Goal: Task Accomplishment & Management: Manage account settings

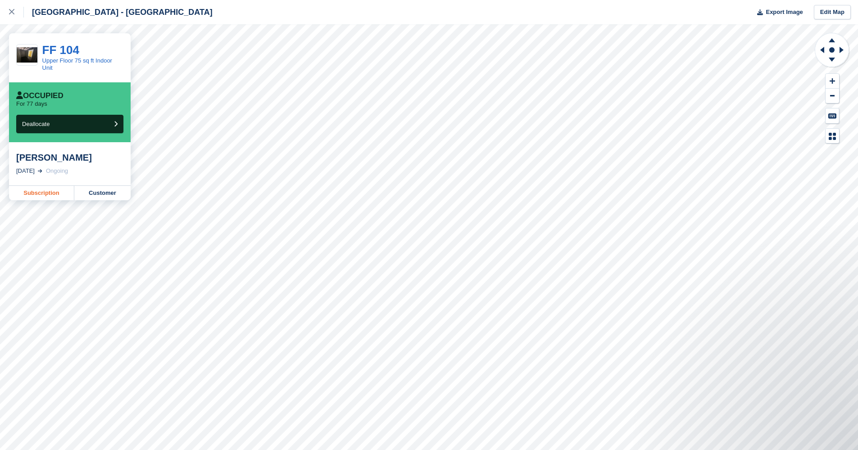
click at [51, 194] on link "Subscription" at bounding box center [41, 193] width 65 height 14
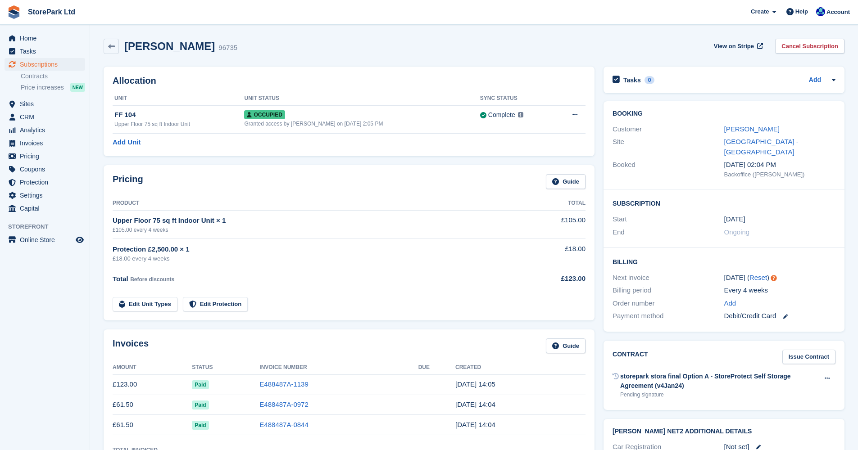
click at [598, 215] on div "Pricing Guide Product Total Upper Floor 75 sq ft Indoor Unit × 1 £105.00 every …" at bounding box center [349, 243] width 500 height 164
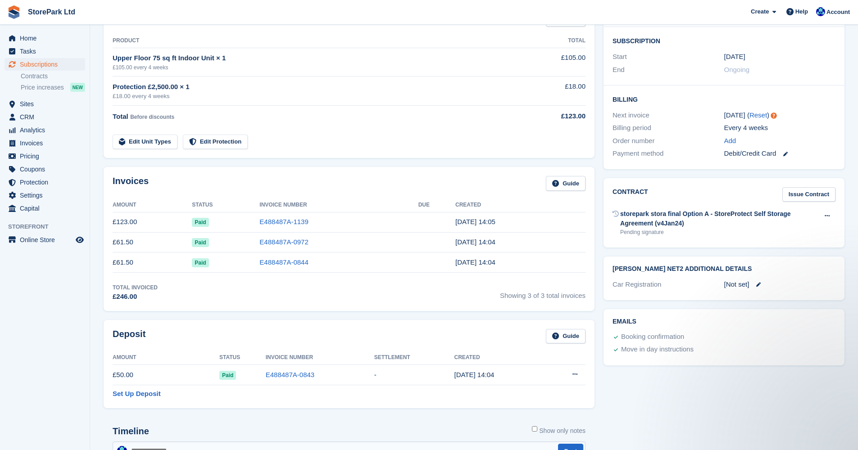
scroll to position [163, 0]
click at [601, 203] on div "Contract Issue Contract storepark stora final Option A - StoreProtect Self Stor…" at bounding box center [724, 212] width 250 height 79
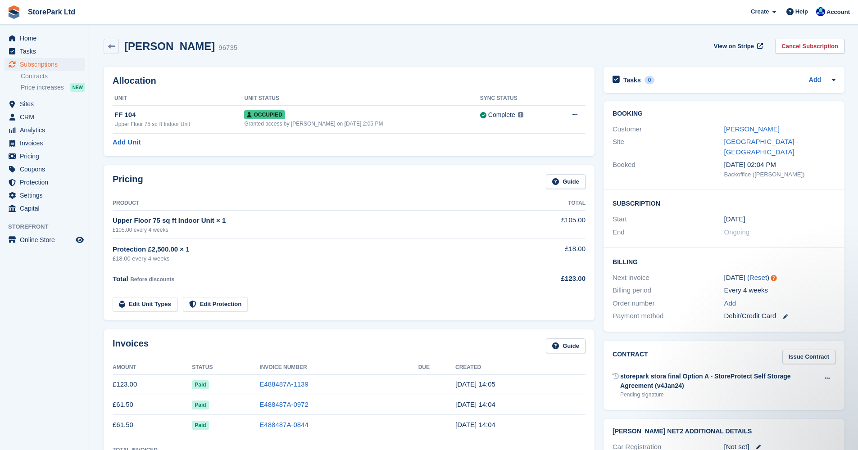
scroll to position [0, 0]
click at [266, 45] on div "Peter Lyons 96735 View on Stripe Cancel Subscription" at bounding box center [474, 46] width 741 height 15
click at [109, 48] on icon at bounding box center [111, 46] width 7 height 7
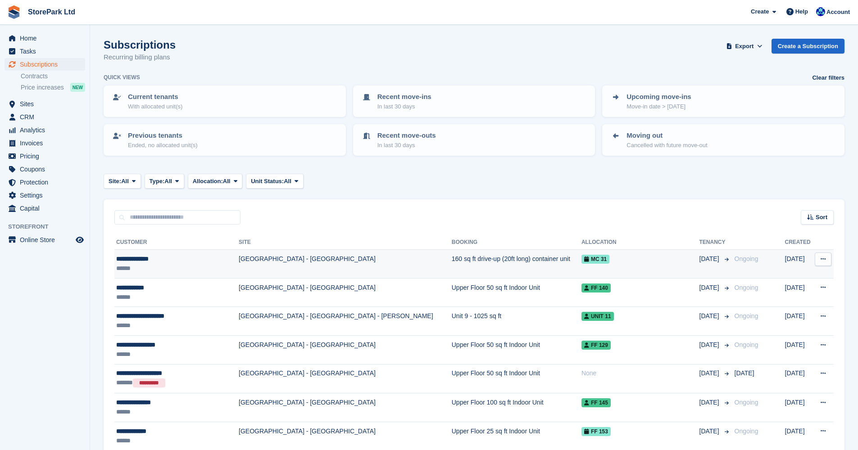
click at [452, 259] on td "160 sq ft drive-up (20ft long) container unit" at bounding box center [517, 264] width 130 height 29
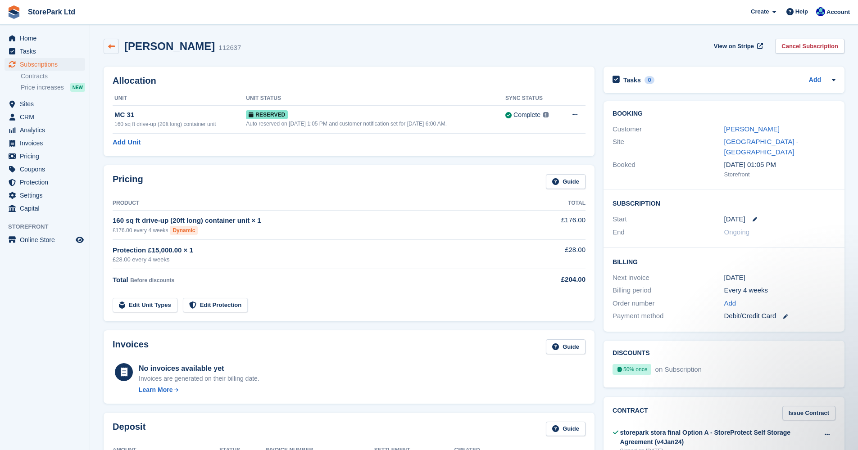
click at [113, 43] on icon at bounding box center [111, 46] width 7 height 7
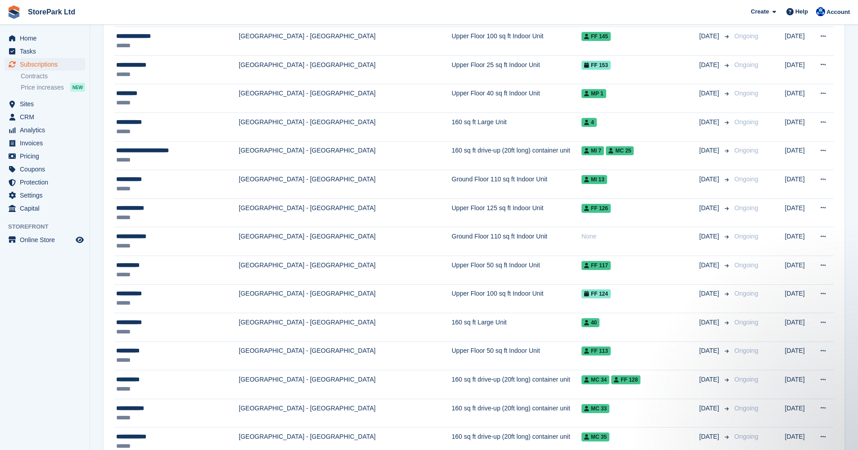
scroll to position [368, 0]
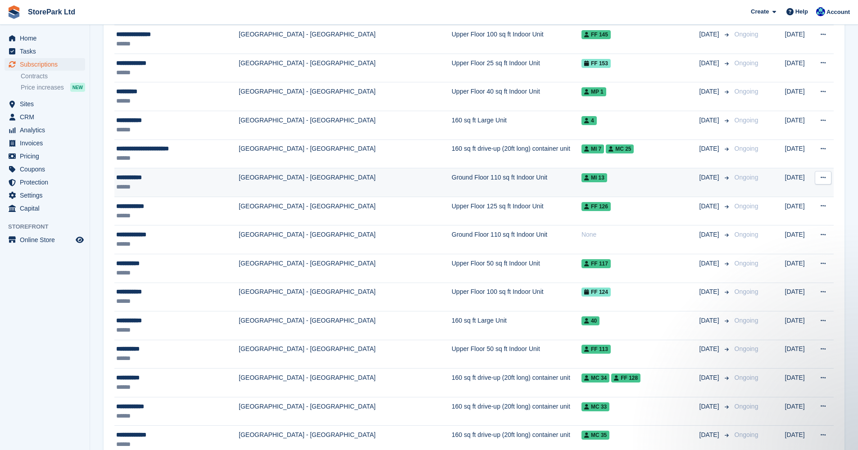
click at [334, 186] on td "[GEOGRAPHIC_DATA] - [GEOGRAPHIC_DATA]" at bounding box center [345, 182] width 213 height 29
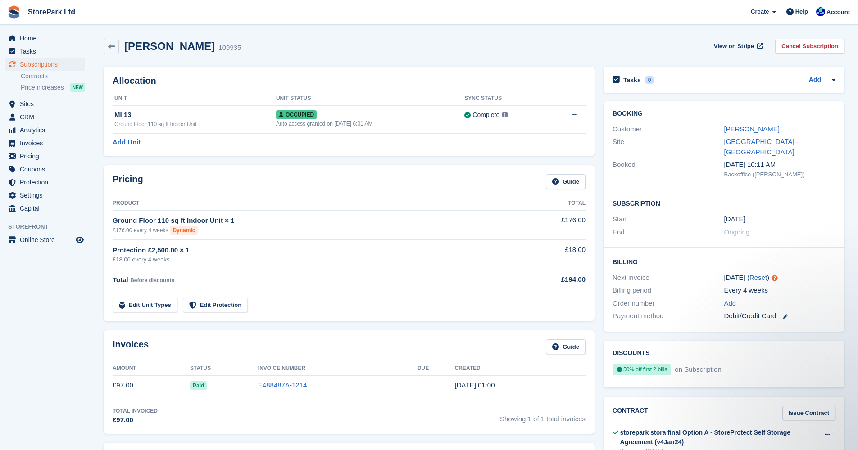
click at [597, 310] on div "Pricing Guide Product Total Ground Floor 110 sq ft Indoor Unit × 1 £176.00 ever…" at bounding box center [349, 243] width 500 height 165
click at [115, 45] on link at bounding box center [111, 46] width 15 height 15
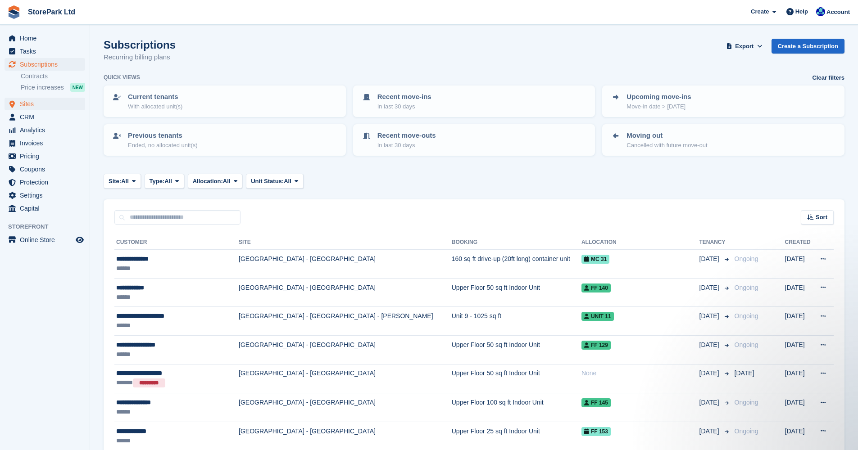
click at [30, 103] on span "Sites" at bounding box center [47, 104] width 54 height 13
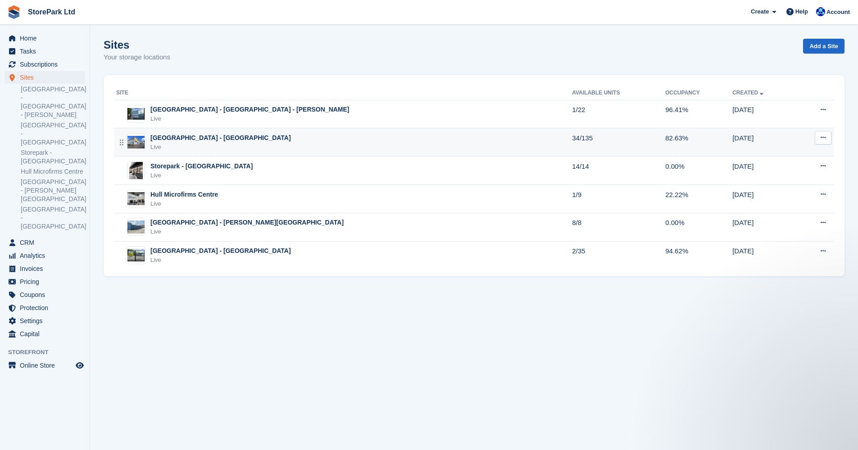
click at [264, 141] on div "[GEOGRAPHIC_DATA] - [GEOGRAPHIC_DATA]" at bounding box center [220, 137] width 140 height 9
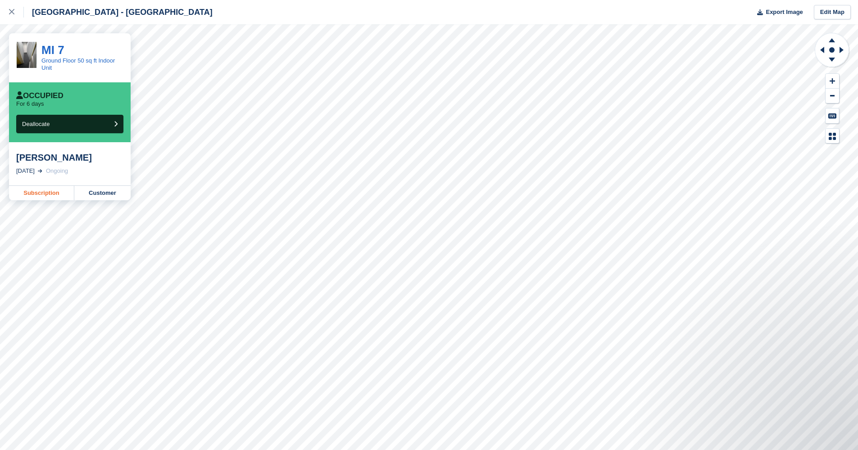
click at [50, 199] on link "Subscription" at bounding box center [41, 193] width 65 height 14
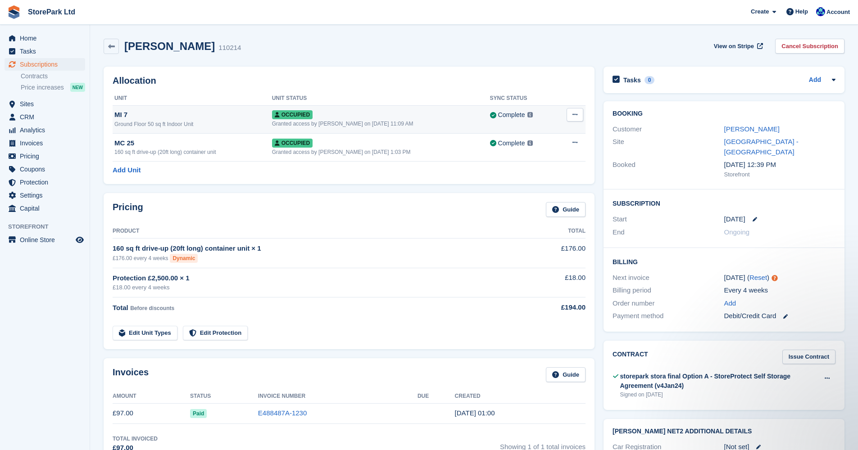
click at [169, 116] on div "MI 7" at bounding box center [193, 115] width 158 height 10
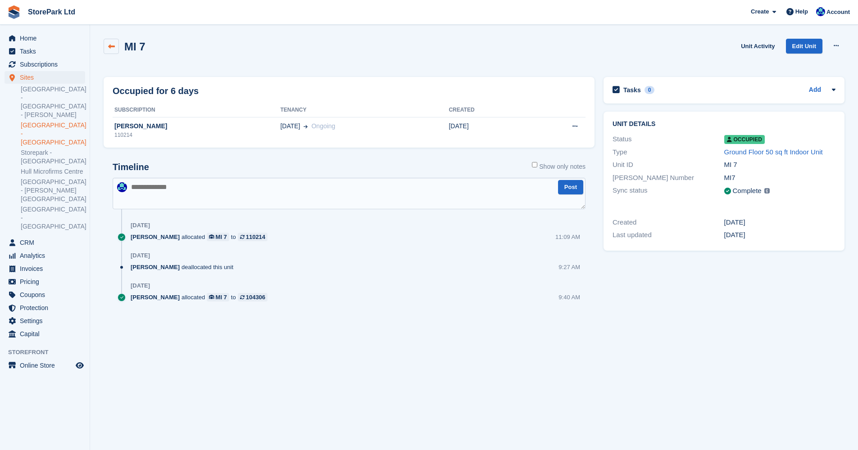
click at [108, 46] on icon at bounding box center [111, 46] width 7 height 7
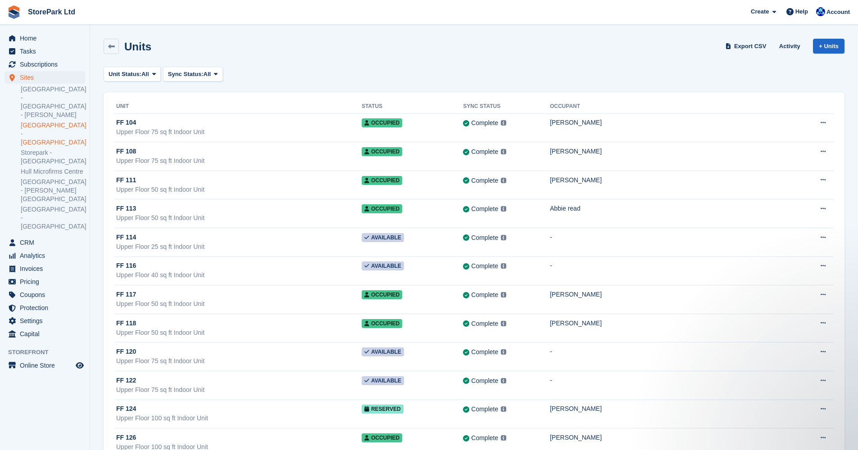
click at [44, 121] on link "[GEOGRAPHIC_DATA] - [GEOGRAPHIC_DATA]" at bounding box center [53, 134] width 64 height 26
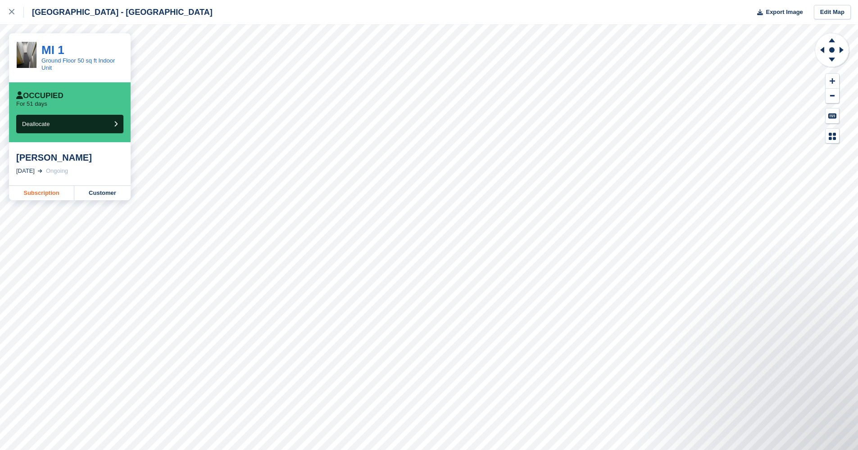
click at [60, 191] on link "Subscription" at bounding box center [41, 193] width 65 height 14
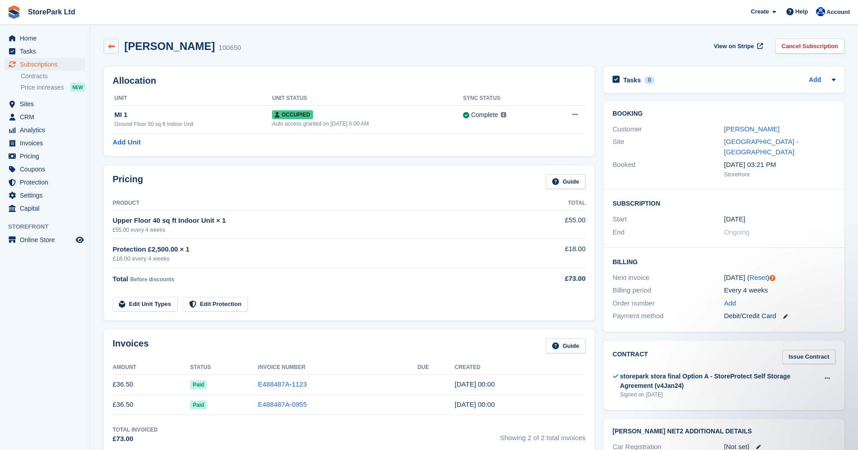
click at [108, 48] on icon at bounding box center [111, 46] width 7 height 7
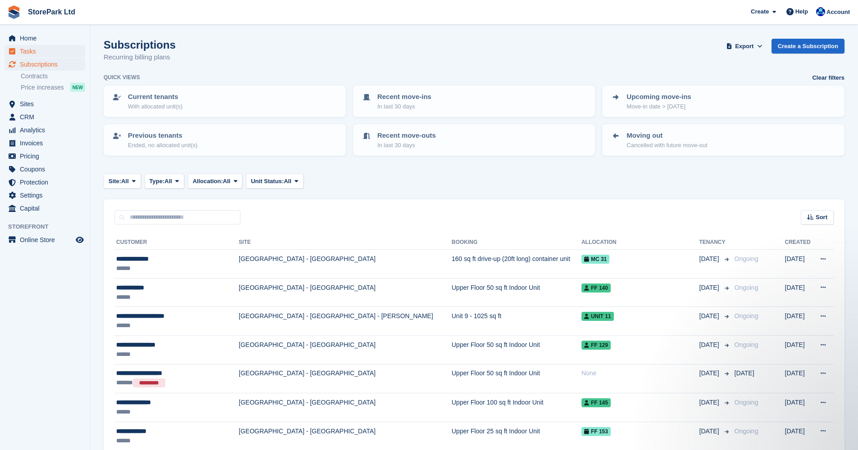
click at [54, 54] on span "Tasks" at bounding box center [47, 51] width 54 height 13
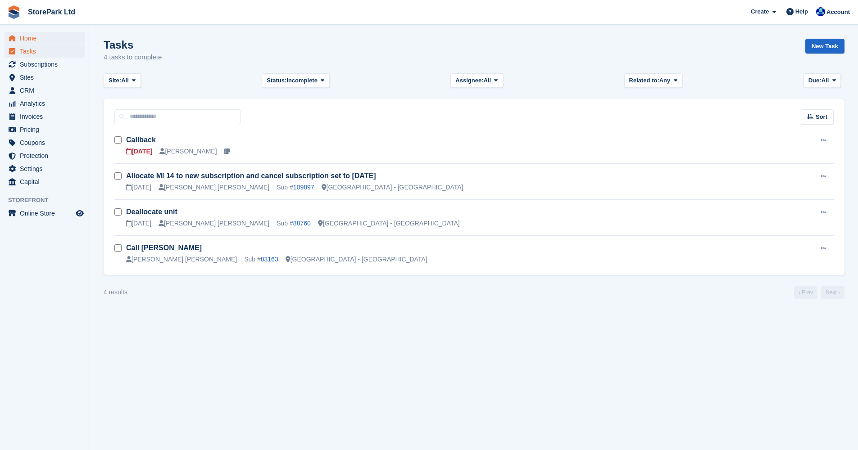
click at [48, 41] on span "Home" at bounding box center [47, 38] width 54 height 13
